Goal: Navigation & Orientation: Find specific page/section

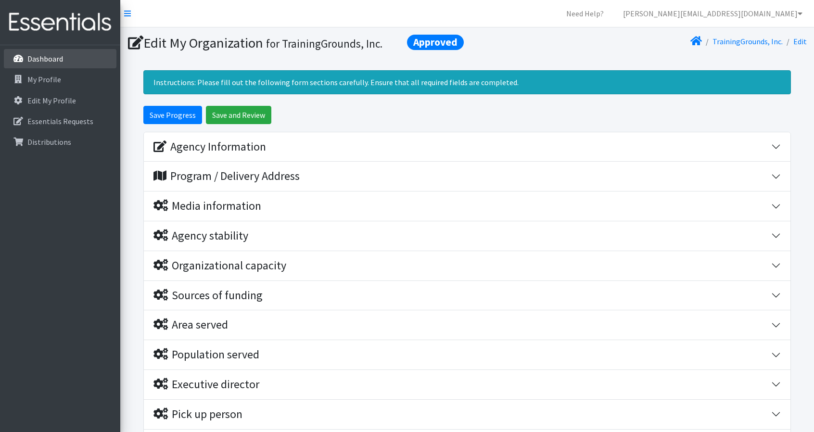
click at [38, 57] on p "Dashboard" at bounding box center [45, 59] width 36 height 10
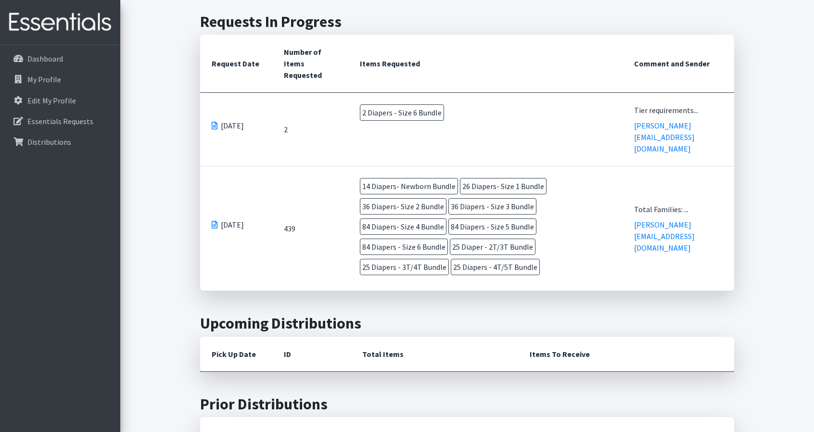
scroll to position [289, 0]
